Goal: Task Accomplishment & Management: Manage account settings

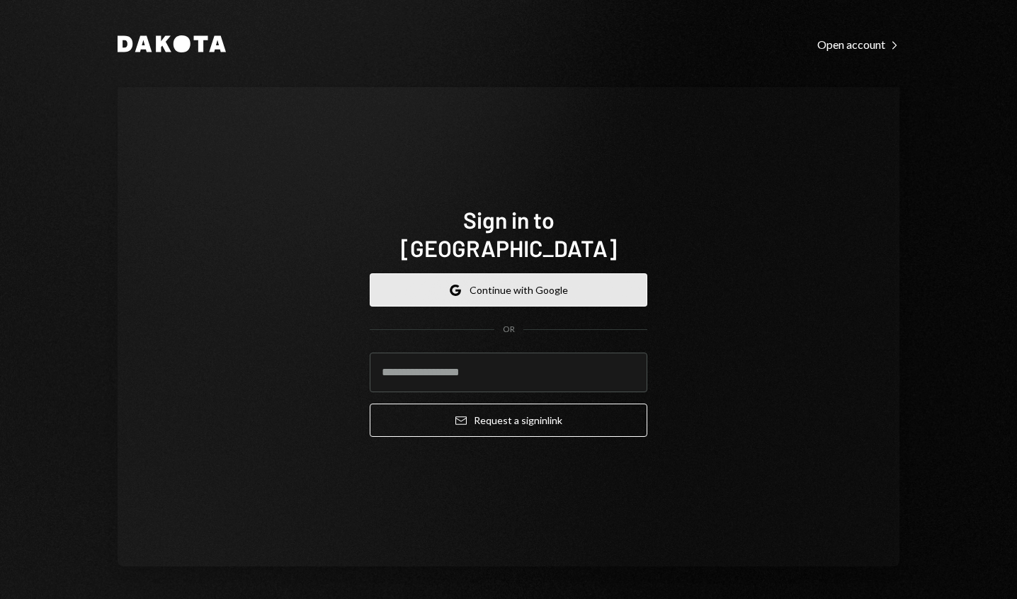
click at [564, 288] on button "Google Continue with Google" at bounding box center [509, 289] width 278 height 33
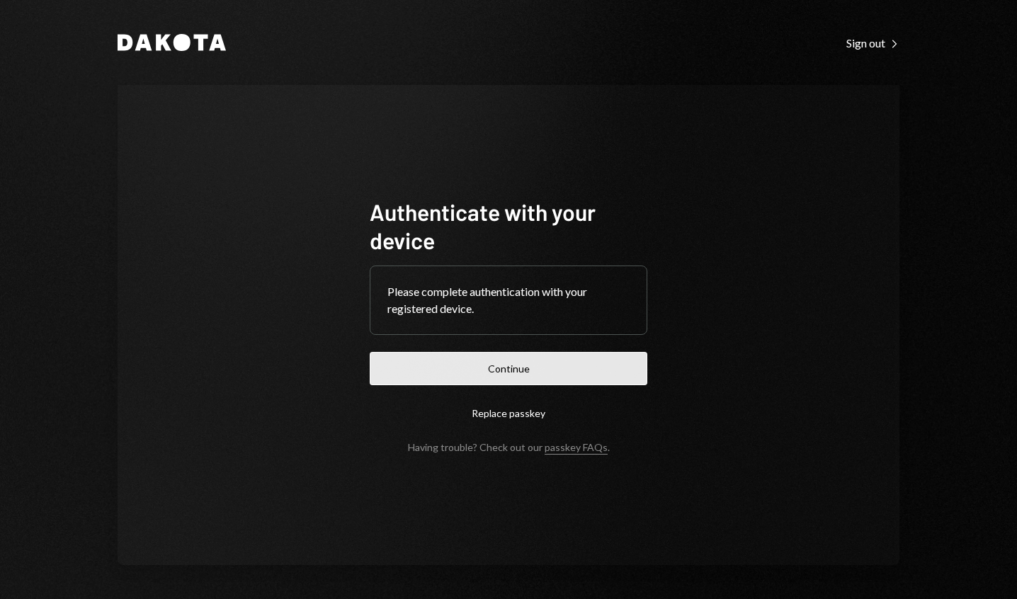
click at [516, 367] on button "Continue" at bounding box center [509, 368] width 278 height 33
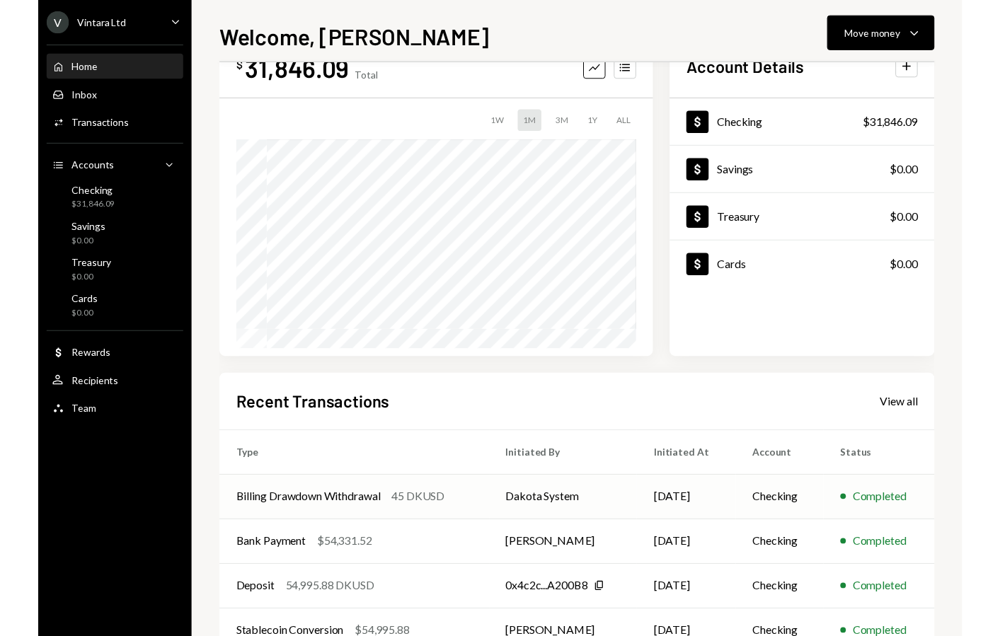
scroll to position [139, 0]
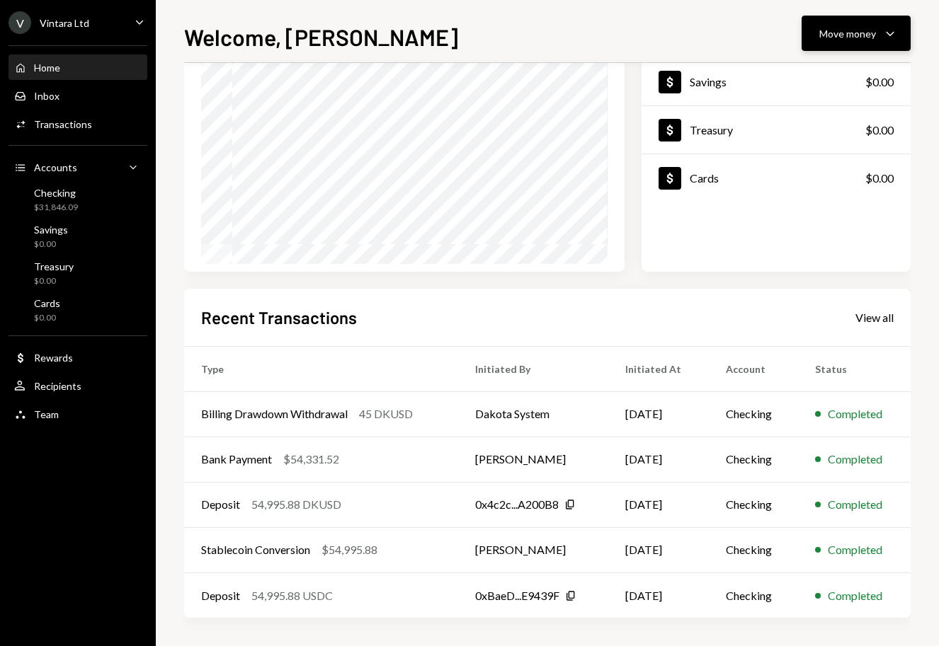
click at [881, 40] on icon "Caret Down" at bounding box center [889, 33] width 17 height 17
click at [840, 84] on div "Withdraw Send" at bounding box center [834, 76] width 142 height 32
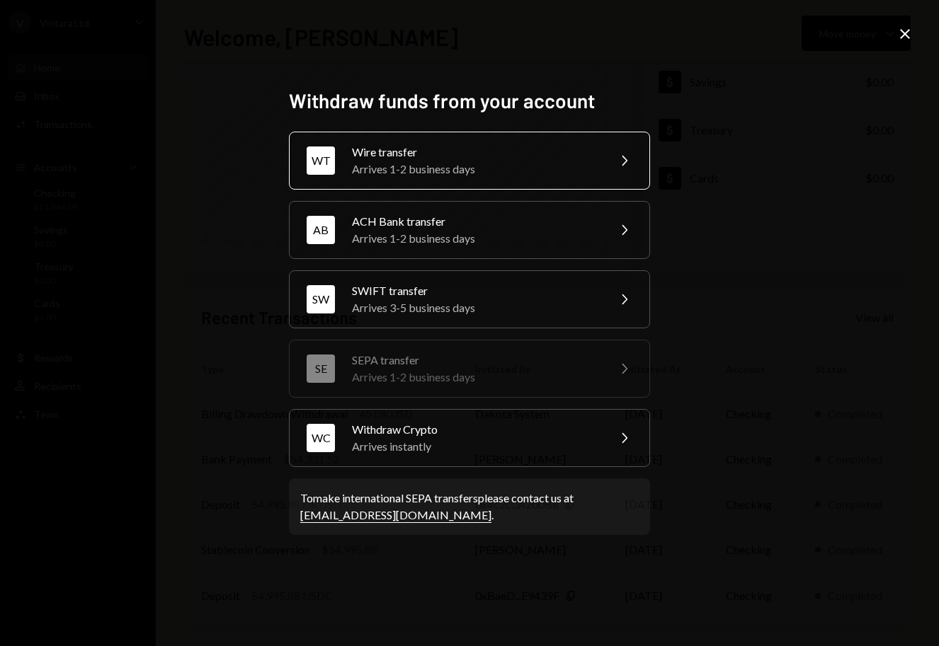
click at [536, 161] on div "Arrives 1-2 business days" at bounding box center [475, 169] width 246 height 17
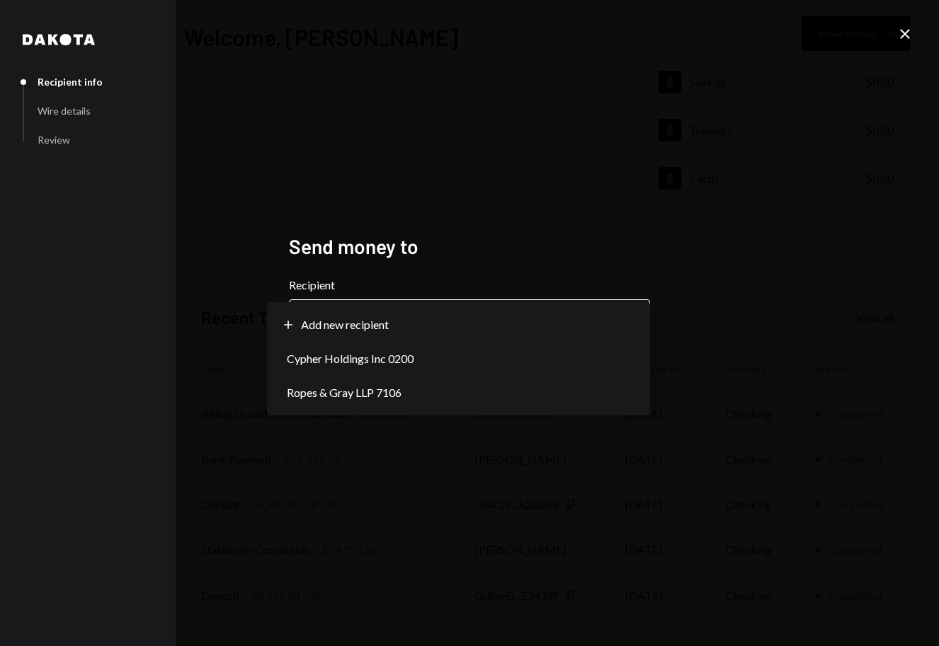
click at [404, 332] on body "**********" at bounding box center [469, 323] width 939 height 646
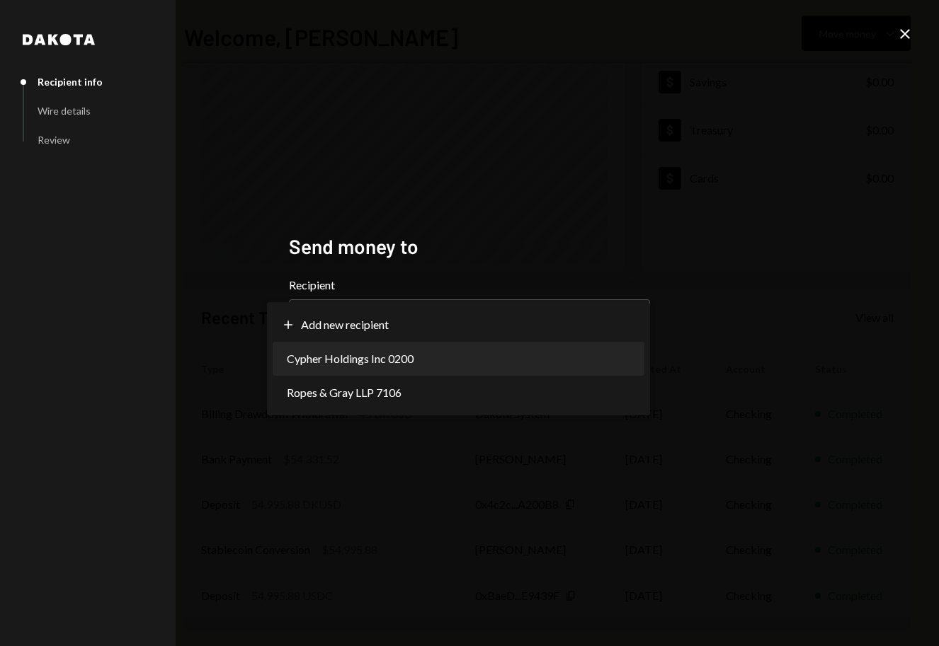
select select "**********"
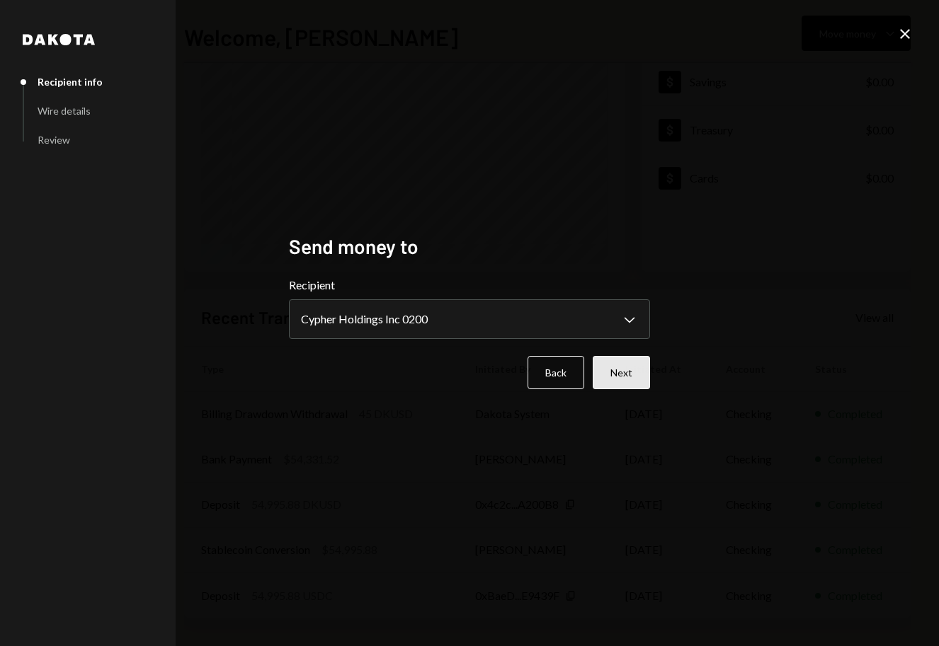
click at [629, 384] on button "Next" at bounding box center [621, 372] width 57 height 33
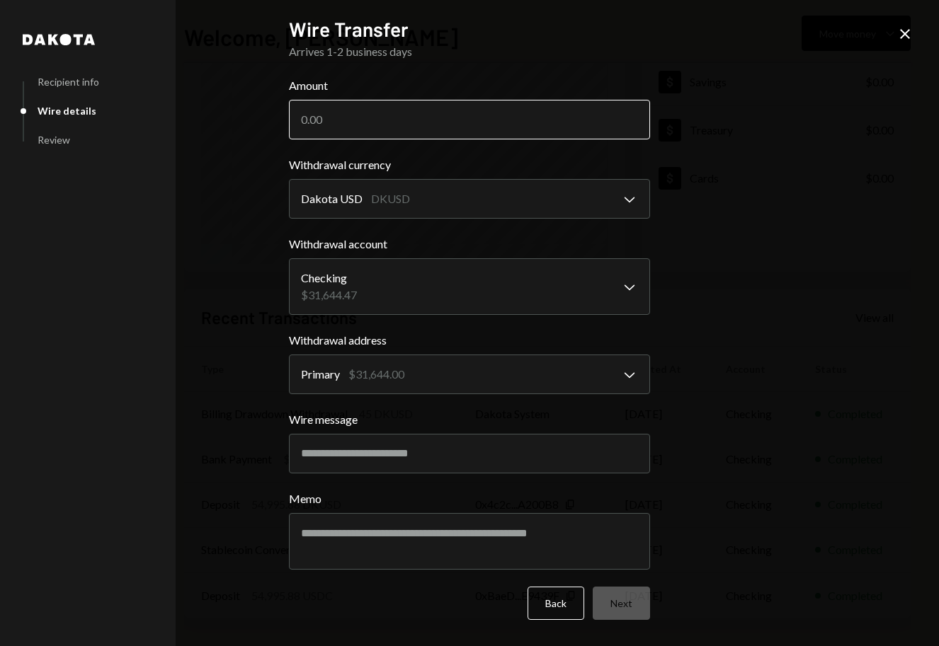
click at [360, 125] on input "Amount" at bounding box center [469, 120] width 361 height 40
click at [367, 113] on input "Amount" at bounding box center [469, 120] width 361 height 40
type input "1530.86"
click at [613, 598] on button "Next" at bounding box center [621, 603] width 57 height 33
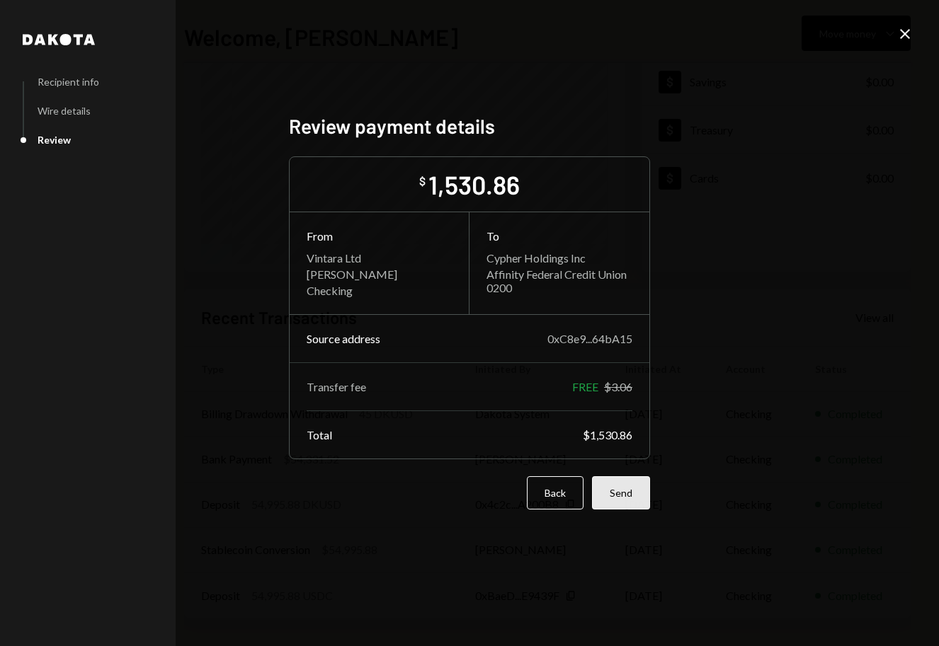
click at [630, 499] on button "Send" at bounding box center [621, 492] width 58 height 33
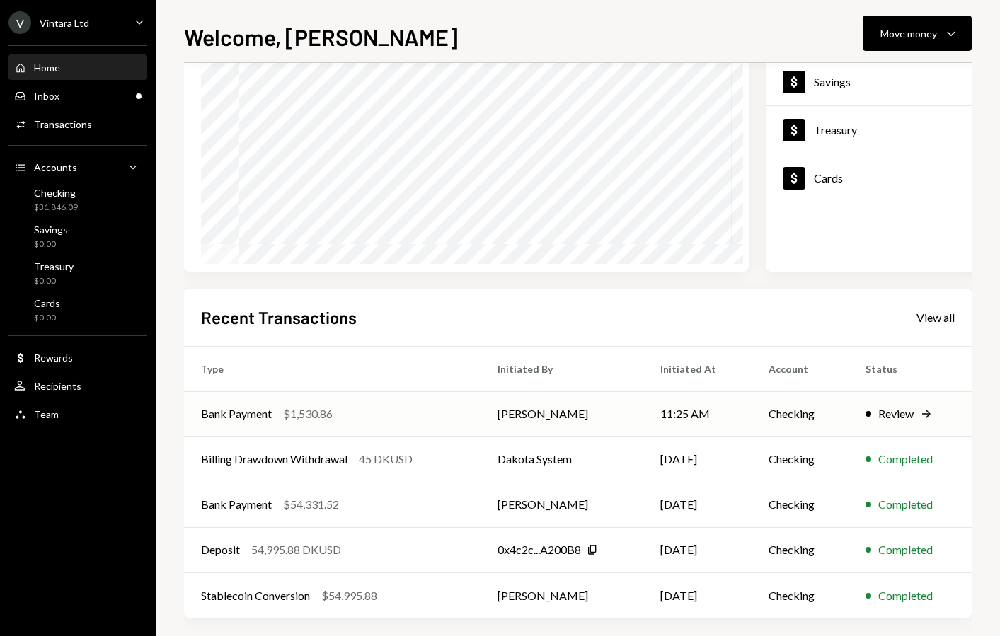
click at [408, 423] on div "Bank Payment $1,530.86" at bounding box center [332, 414] width 263 height 17
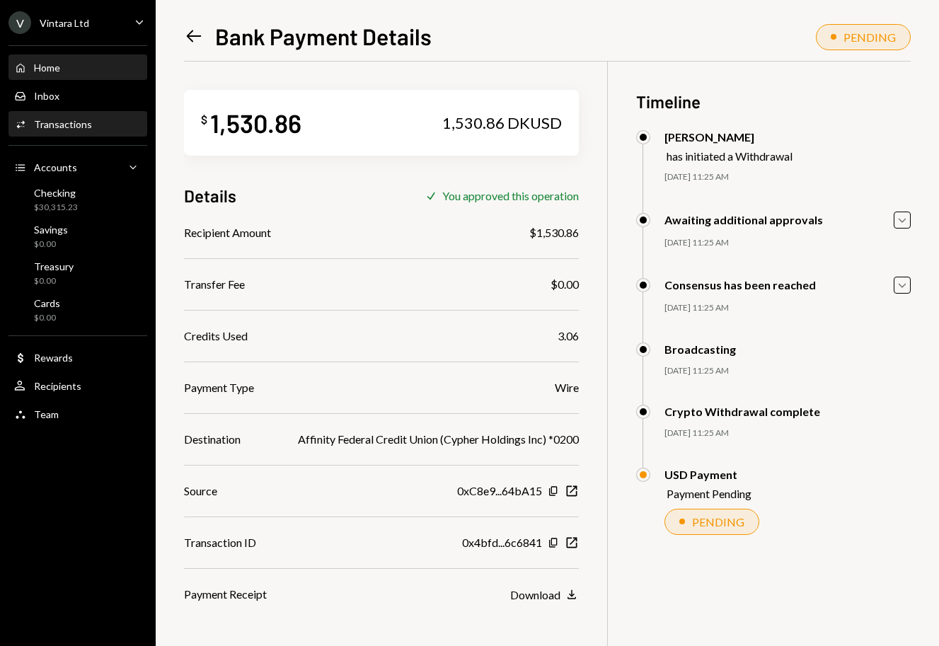
click at [59, 73] on div "Home" at bounding box center [47, 68] width 26 height 12
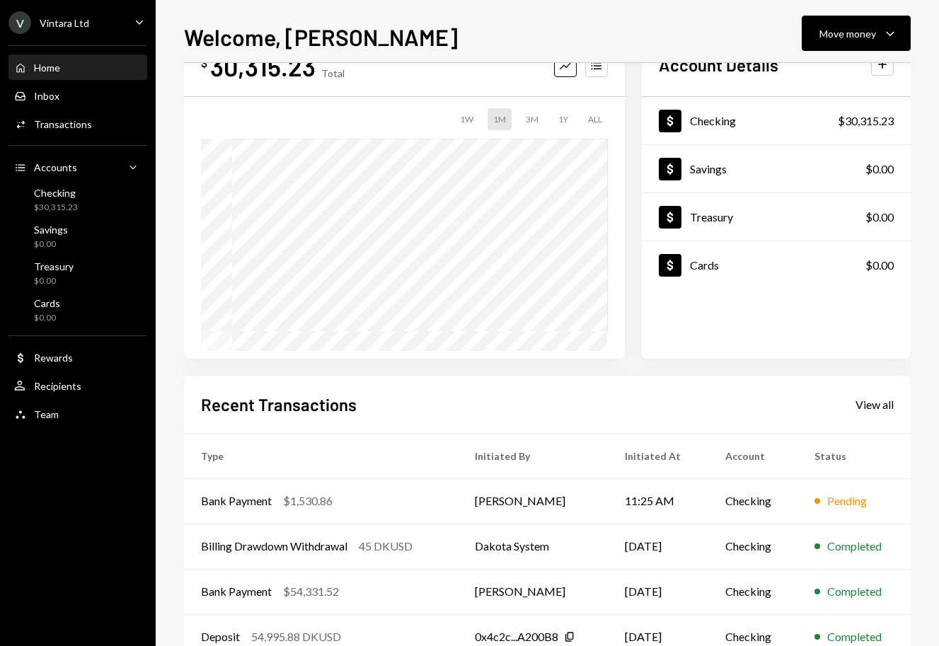
scroll to position [139, 0]
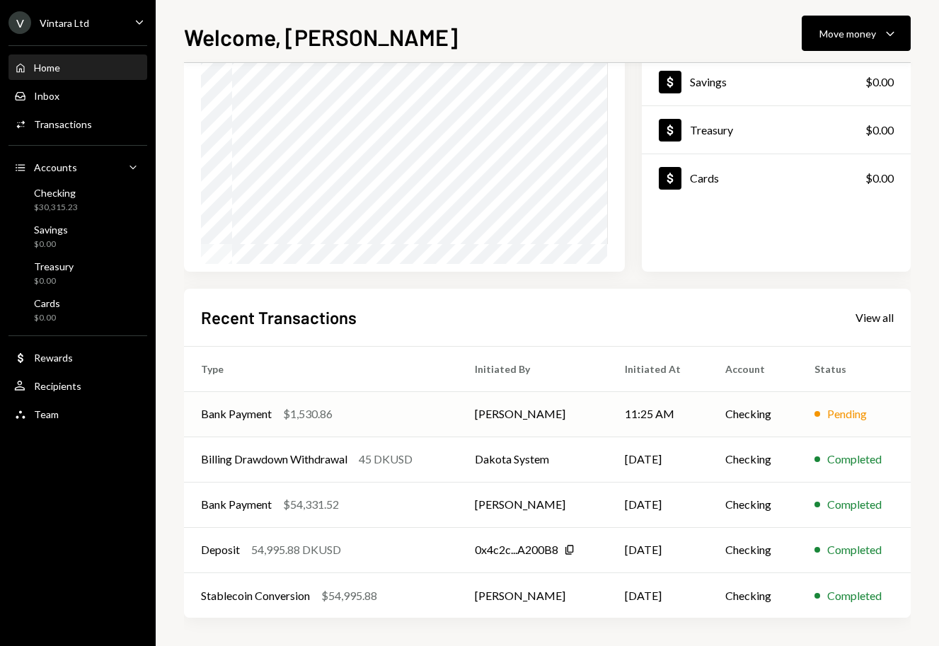
click at [372, 421] on div "Bank Payment $1,530.86" at bounding box center [321, 414] width 240 height 17
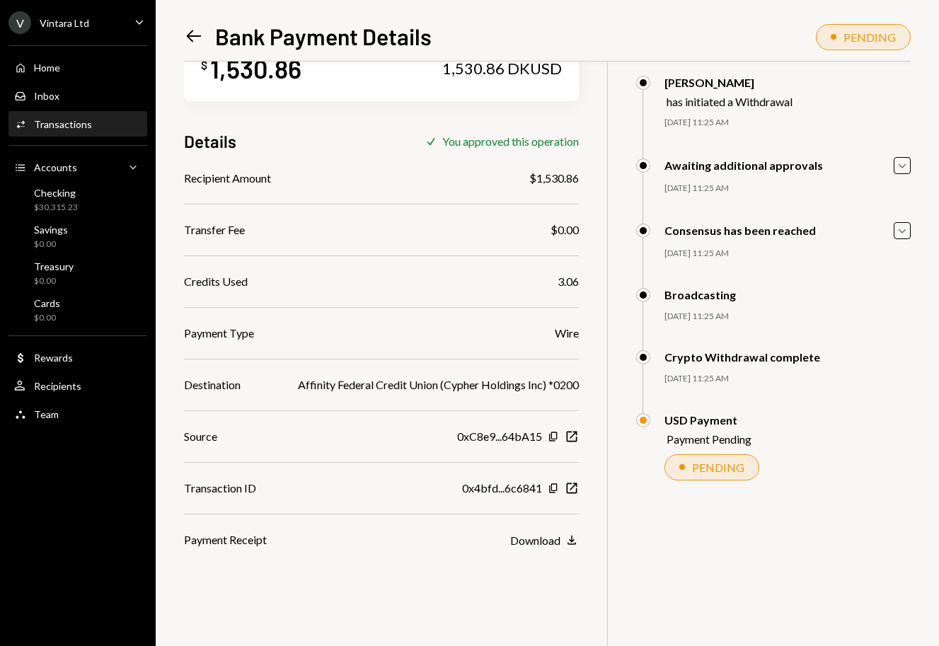
scroll to position [62, 0]
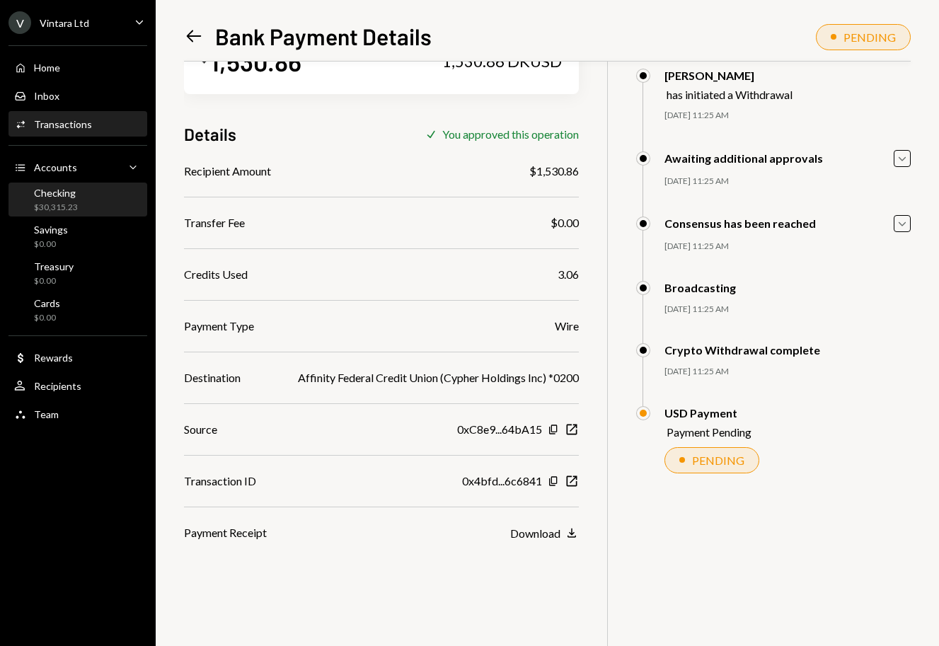
click at [62, 198] on div "Checking $30,315.23" at bounding box center [56, 200] width 44 height 27
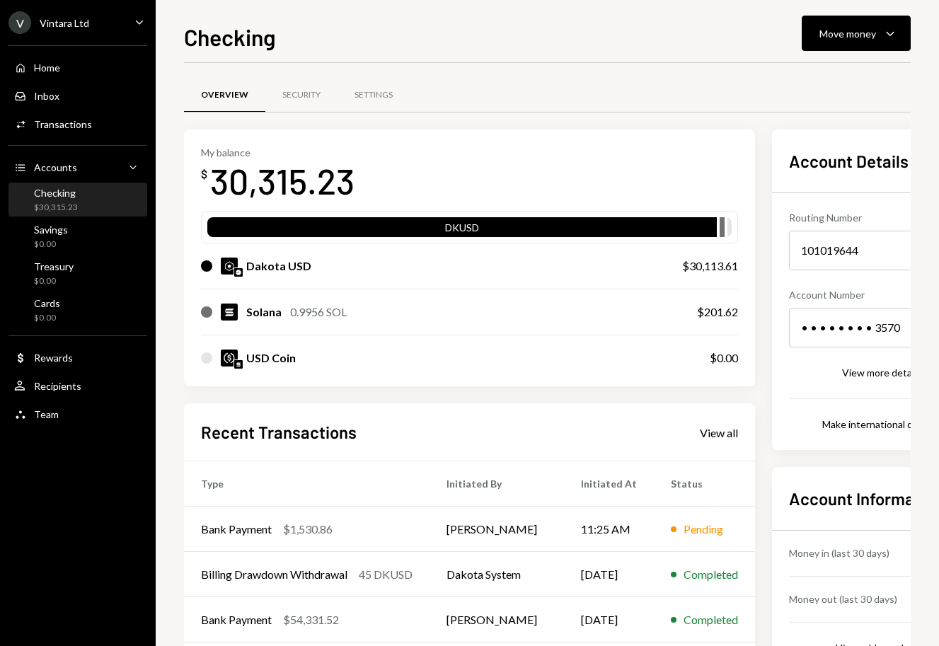
click at [503, 404] on div "Recent Transactions View all Type Initiated By Initiated At Status Bank Payment…" at bounding box center [469, 569] width 571 height 330
click at [873, 27] on div "Move money" at bounding box center [848, 33] width 57 height 15
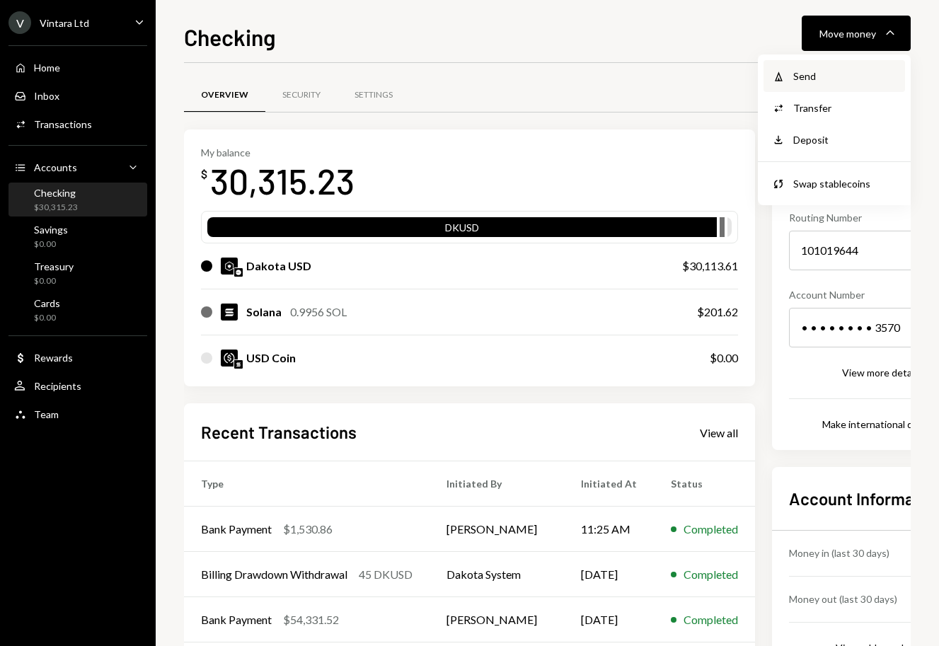
click at [807, 72] on div "Send" at bounding box center [845, 76] width 103 height 15
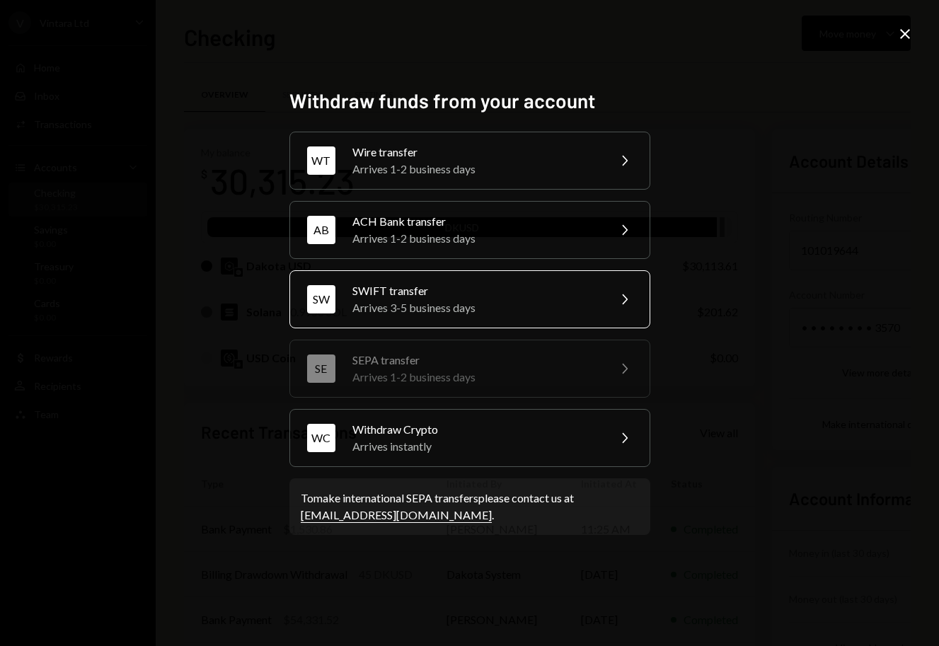
click at [513, 308] on div "Arrives 3-5 business days" at bounding box center [476, 307] width 246 height 17
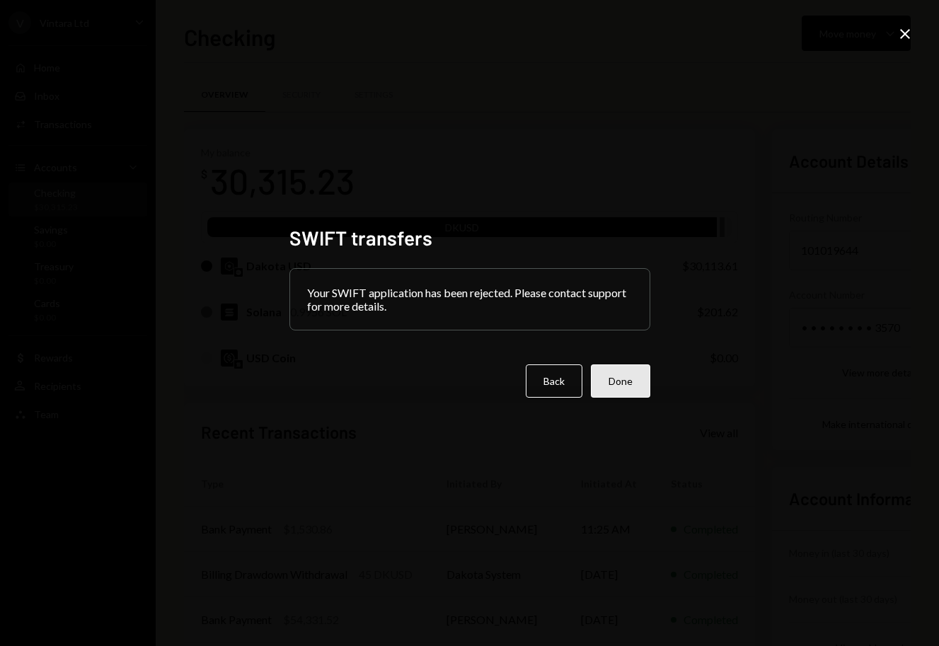
click at [632, 379] on button "Done" at bounding box center [620, 381] width 59 height 33
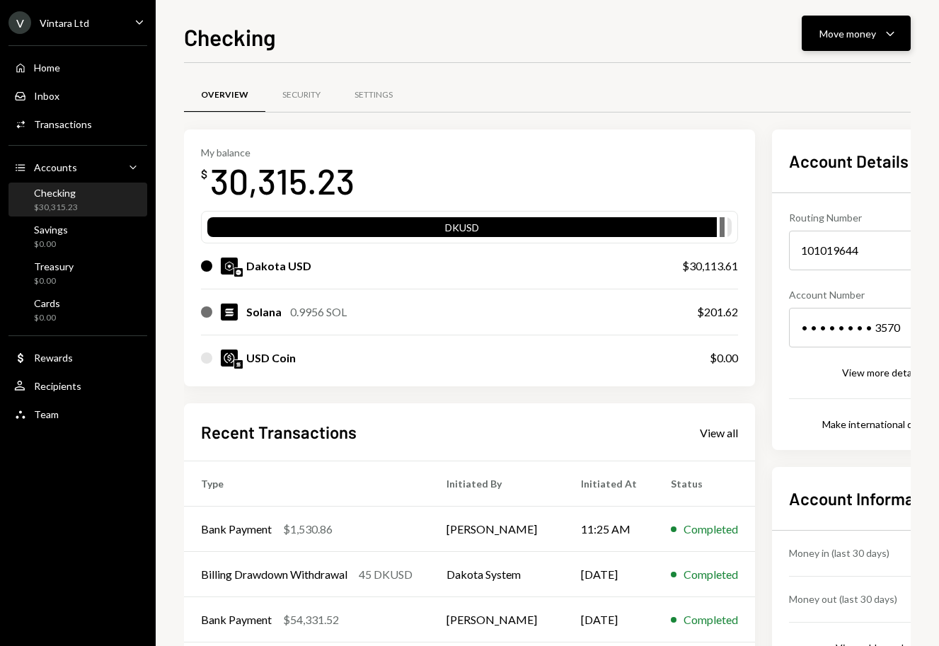
click at [874, 34] on div "Move money" at bounding box center [848, 33] width 57 height 15
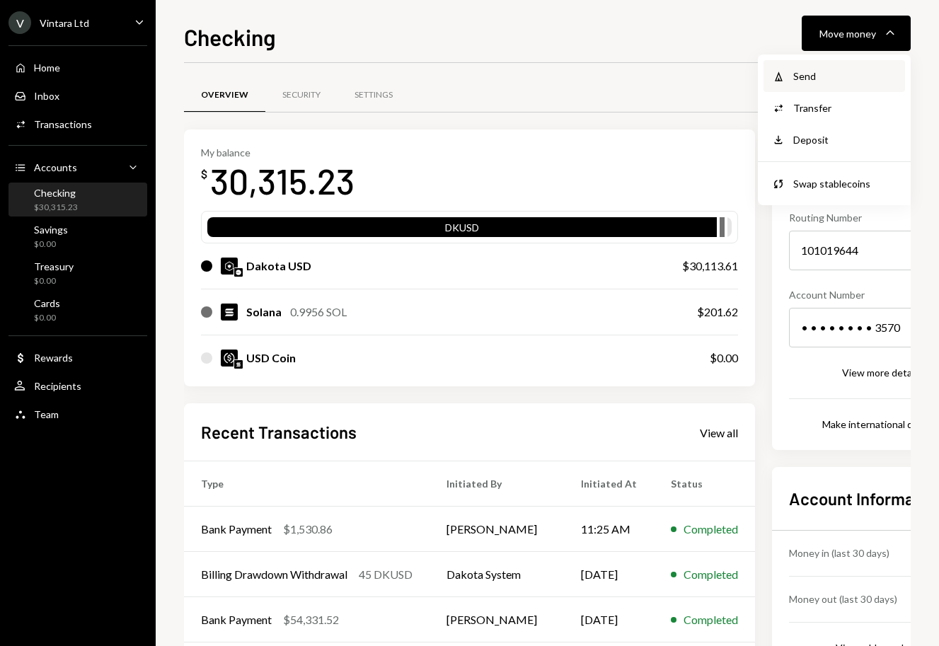
click at [818, 70] on div "Send" at bounding box center [845, 76] width 103 height 15
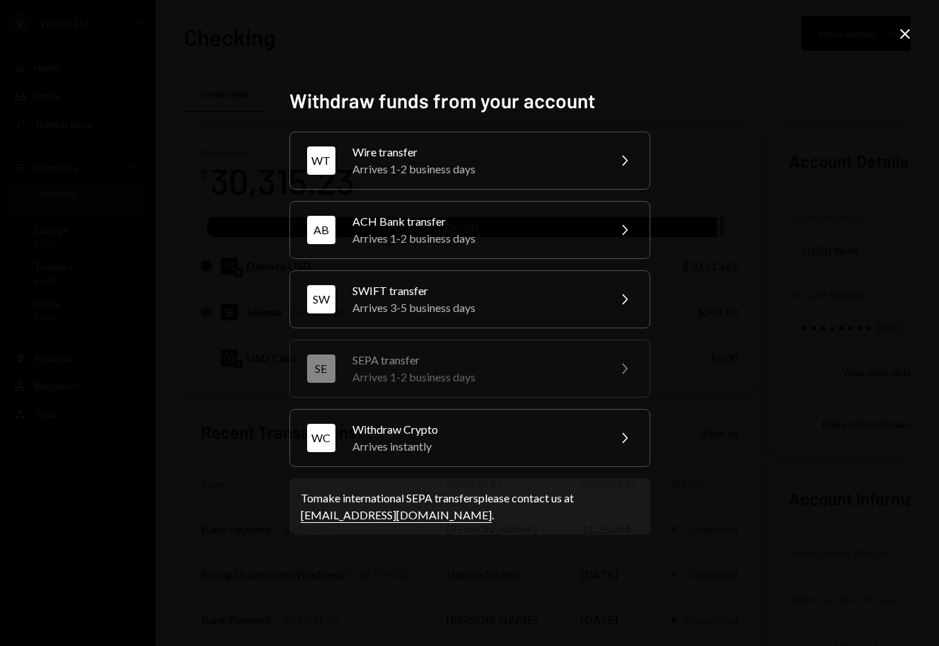
click at [428, 328] on div "WT Wire transfer Arrives 1-2 business days Chevron Right AB ACH Bank transfer A…" at bounding box center [470, 300] width 361 height 336
click at [430, 294] on div "SWIFT transfer" at bounding box center [476, 290] width 246 height 17
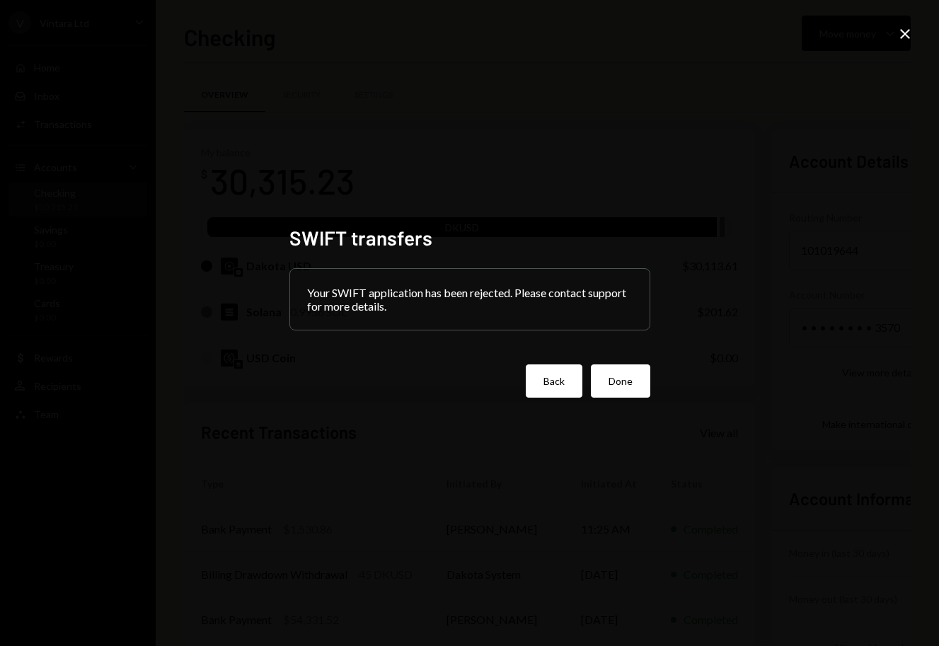
click at [551, 378] on button "Back" at bounding box center [554, 381] width 57 height 33
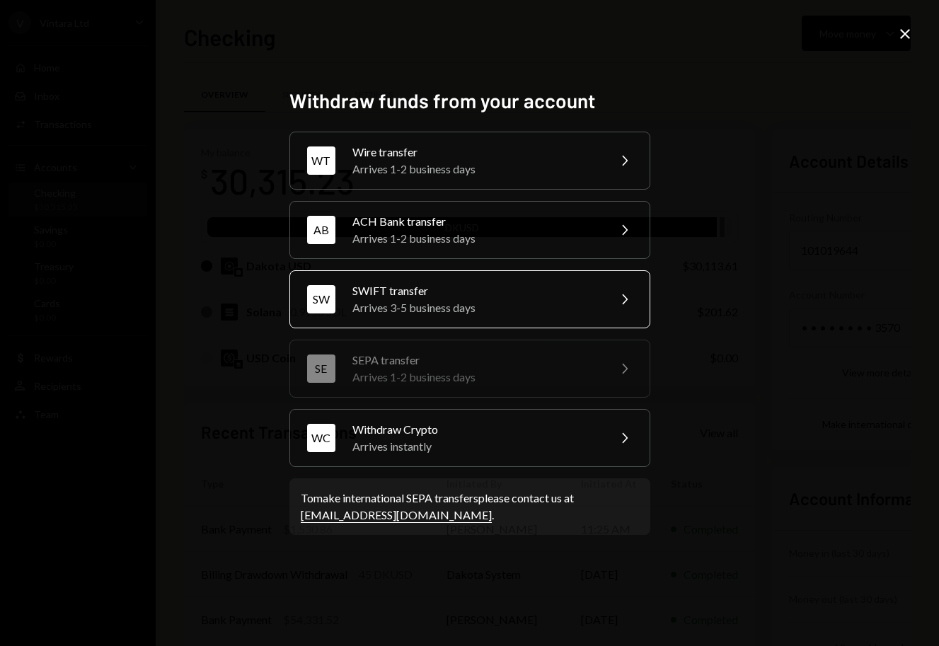
click at [415, 300] on div "Arrives 3-5 business days" at bounding box center [476, 307] width 246 height 17
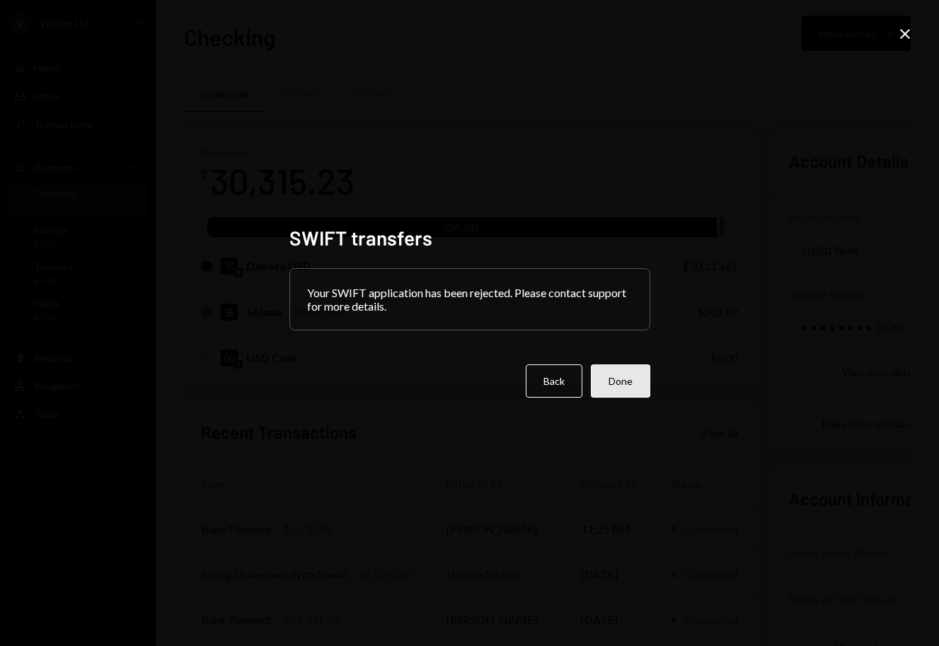
click at [610, 389] on button "Done" at bounding box center [620, 381] width 59 height 33
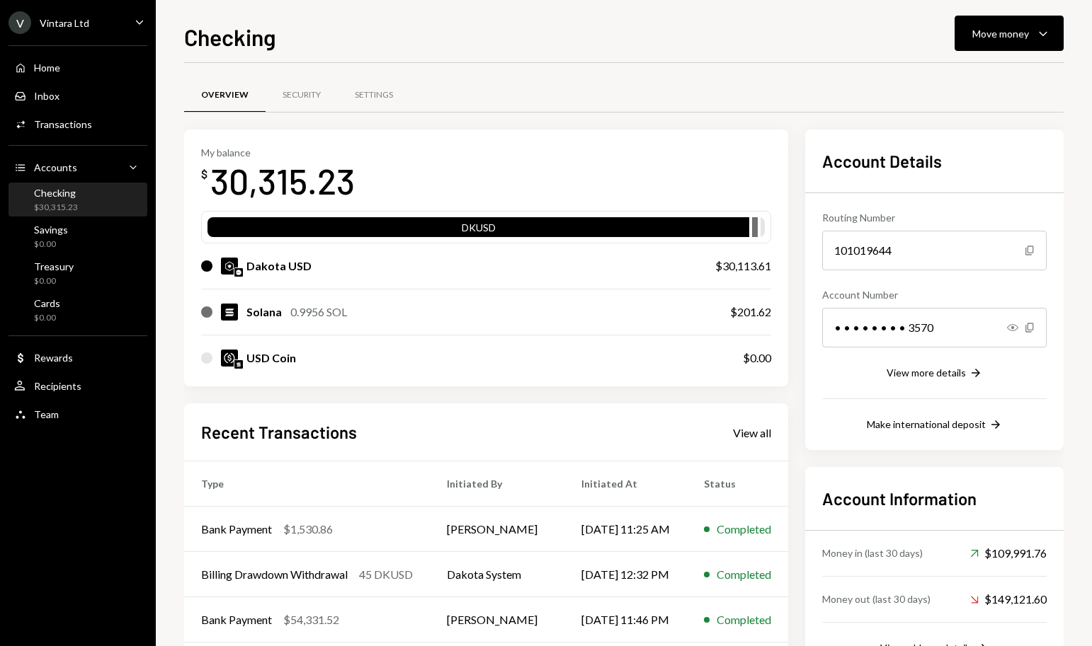
click at [549, 126] on div "Overview Security Settings" at bounding box center [623, 103] width 879 height 52
